Goal: Task Accomplishment & Management: Use online tool/utility

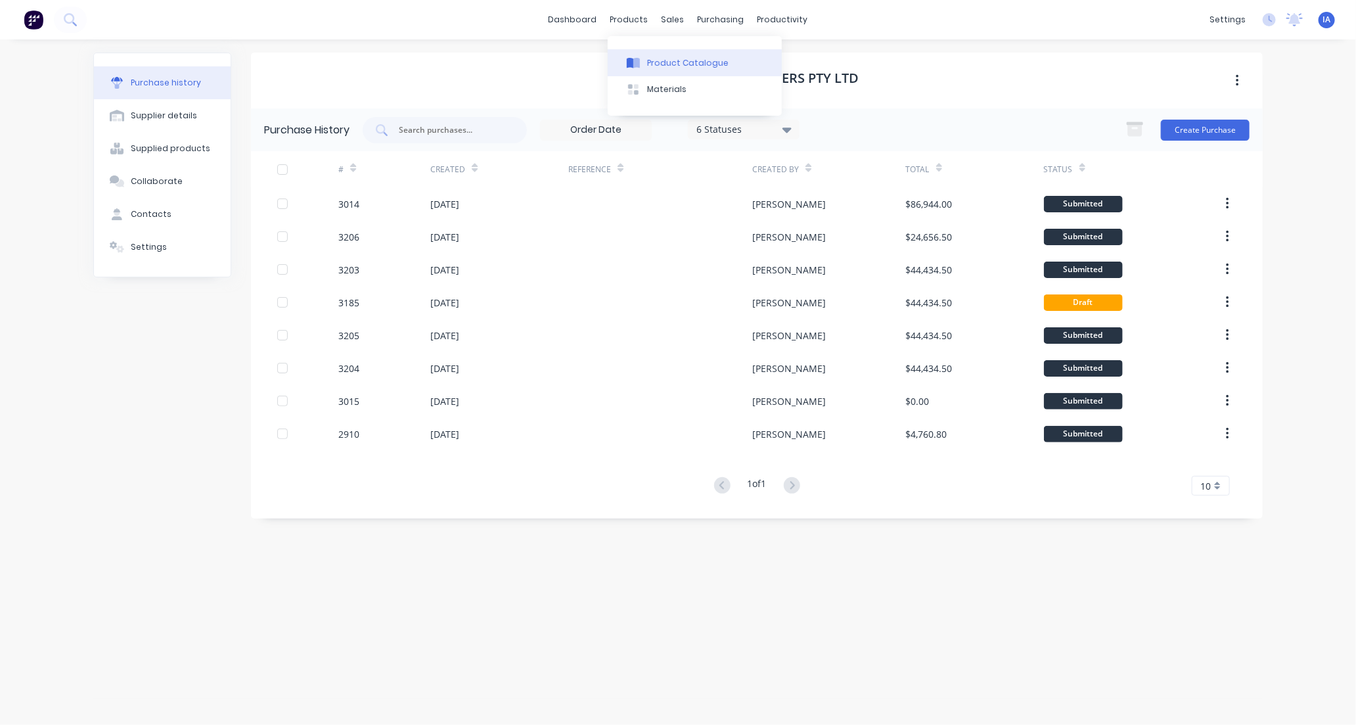
click at [664, 64] on div "Product Catalogue" at bounding box center [687, 63] width 81 height 12
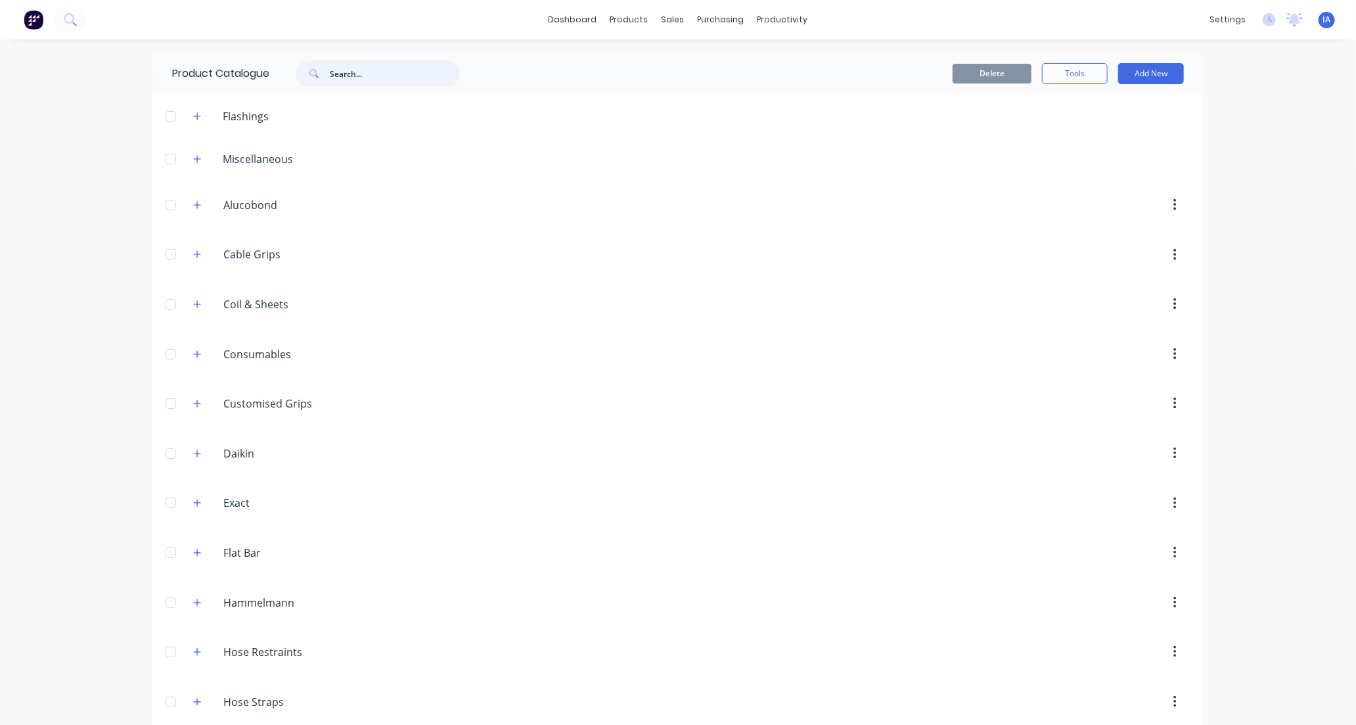
click at [364, 76] on input "text" at bounding box center [395, 73] width 130 height 26
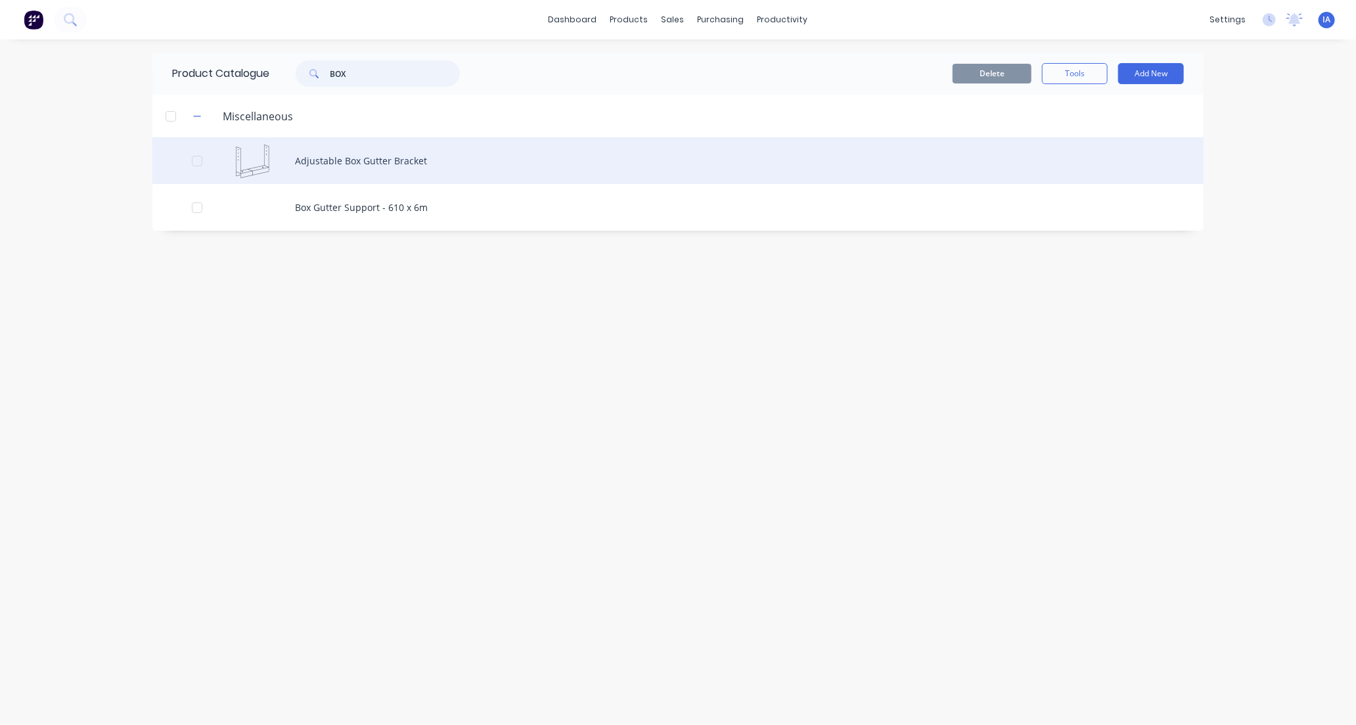
type input "BOX"
click at [423, 154] on div "Adjustable Box Gutter Bracket" at bounding box center [677, 160] width 1051 height 47
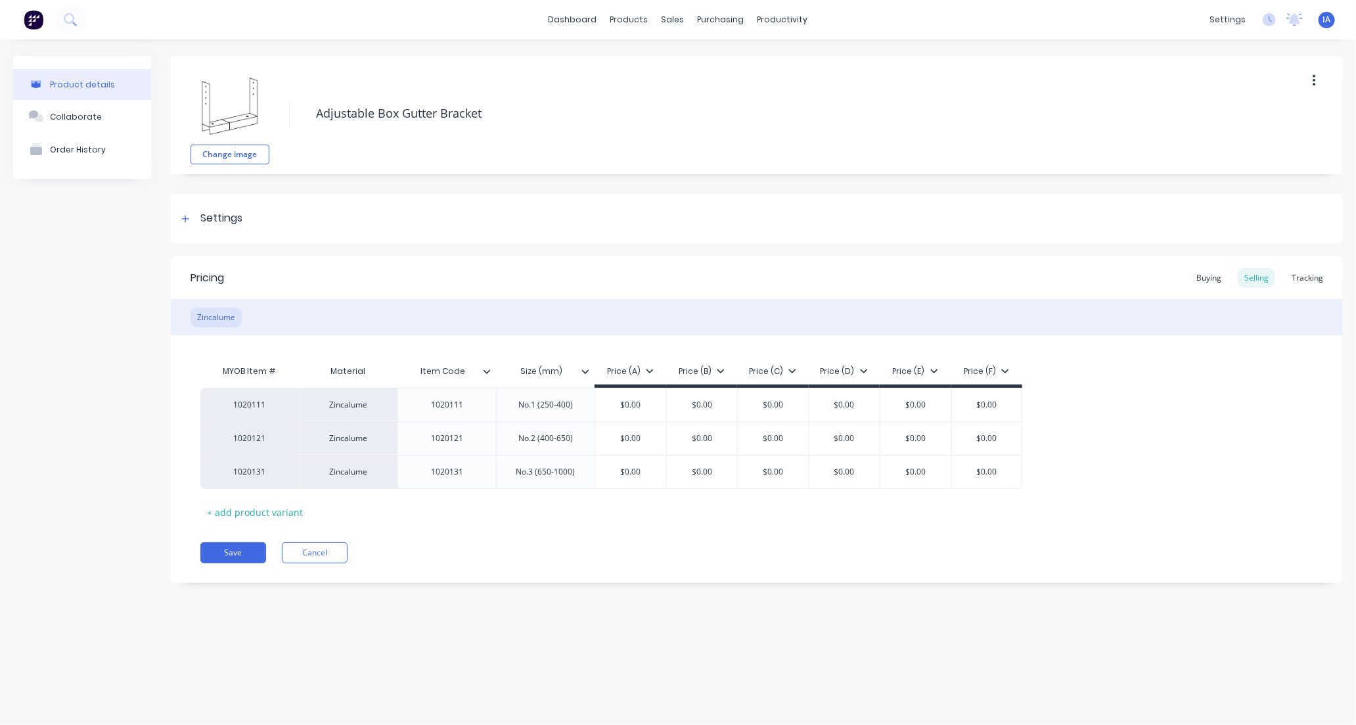
type textarea "x"
click at [1296, 275] on div "Tracking" at bounding box center [1307, 278] width 45 height 20
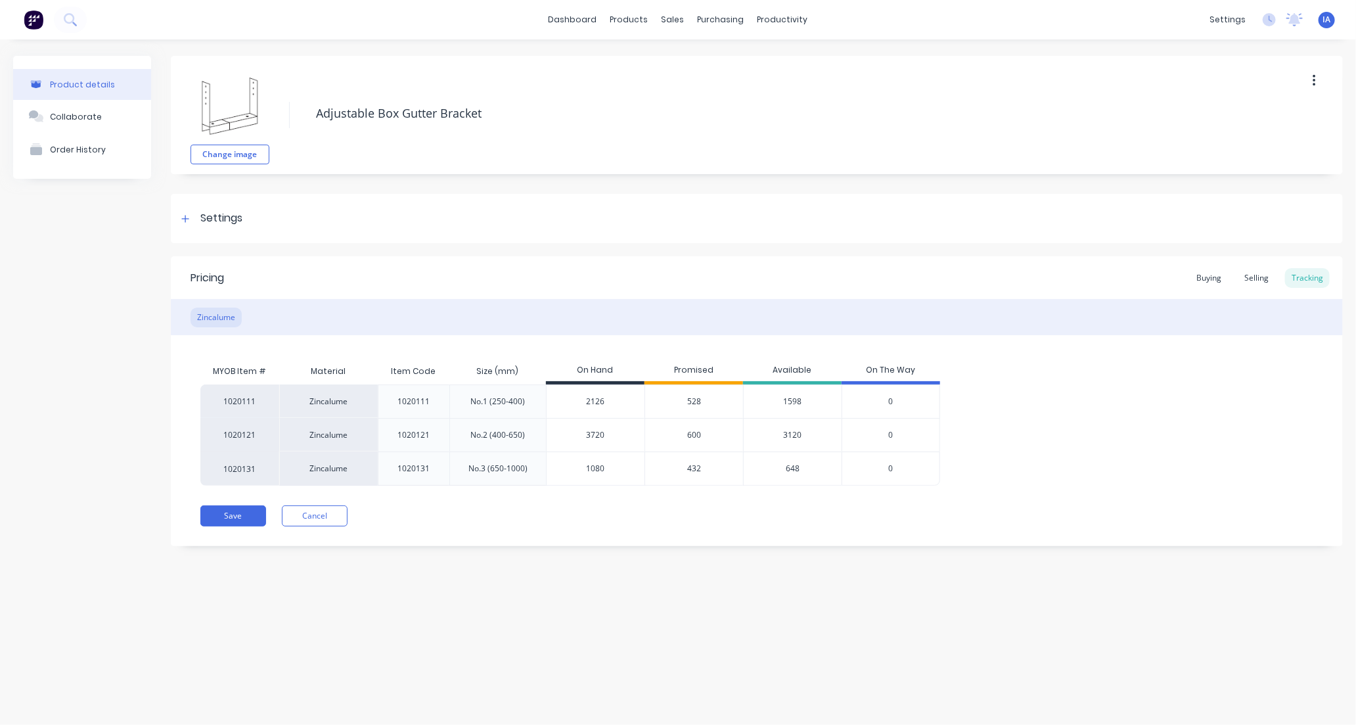
click at [591, 400] on input "2126" at bounding box center [596, 402] width 98 height 12
type input "26"
type textarea "x"
type input "2606"
type textarea "x"
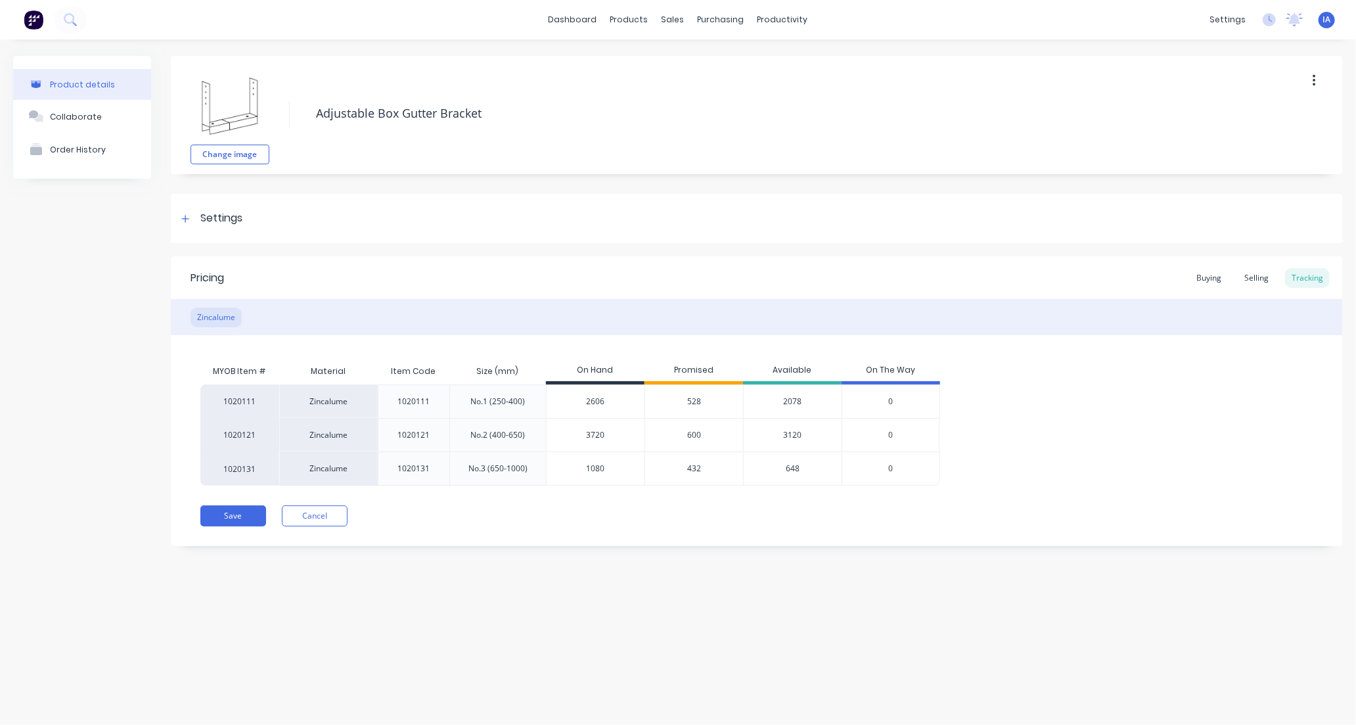
type input "2606"
click at [769, 648] on div "Product details Collaborate Order History Change image Adjustable Box Gutter Br…" at bounding box center [678, 368] width 1356 height 659
click at [235, 518] on button "Save" at bounding box center [233, 515] width 66 height 21
type textarea "x"
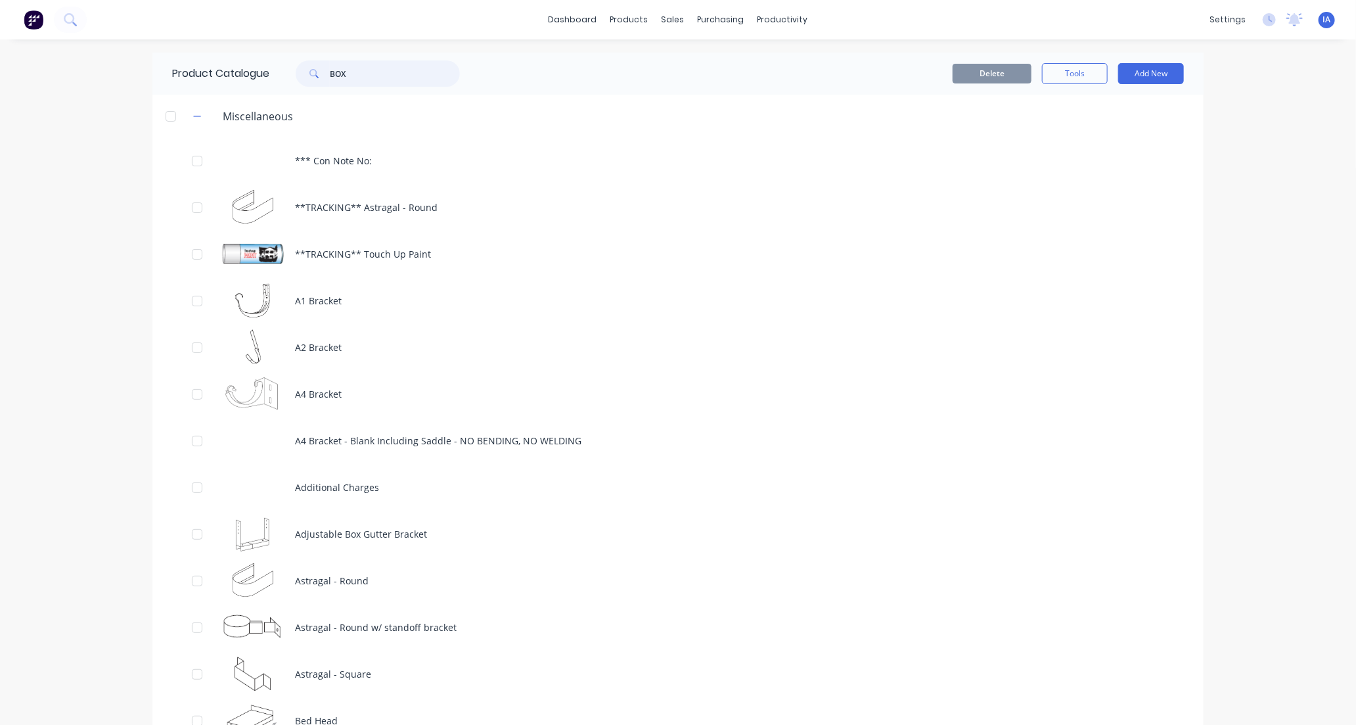
click at [373, 75] on input "BOX" at bounding box center [395, 73] width 130 height 26
type input "B"
